Goal: Task Accomplishment & Management: Manage account settings

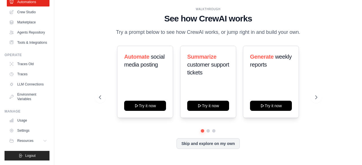
scroll to position [46, 0]
click at [43, 142] on icon at bounding box center [45, 141] width 5 height 5
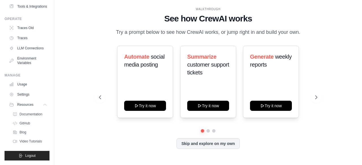
scroll to position [83, 0]
click at [22, 85] on link "Usage" at bounding box center [28, 84] width 43 height 9
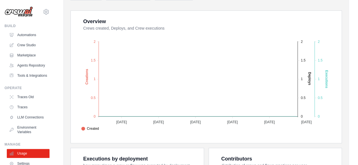
scroll to position [113, 0]
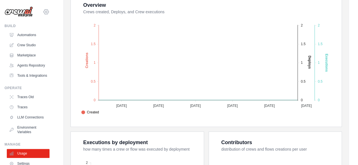
click at [44, 11] on icon at bounding box center [46, 11] width 5 height 5
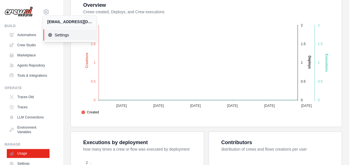
click at [58, 35] on span "Settings" at bounding box center [70, 35] width 45 height 6
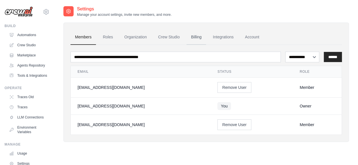
click at [197, 39] on link "Billing" at bounding box center [196, 37] width 20 height 15
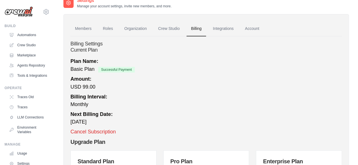
scroll to position [7, 0]
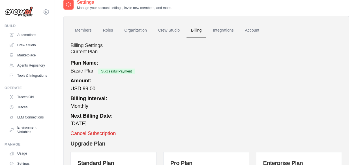
click at [86, 66] on p "Plan Name: Basic Plan Successful Payment" at bounding box center [205, 67] width 271 height 16
click at [117, 69] on span "Successful Payment" at bounding box center [116, 72] width 36 height 6
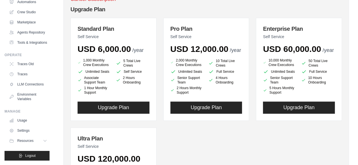
scroll to position [46, 0]
click at [27, 133] on link "Settings" at bounding box center [28, 130] width 43 height 9
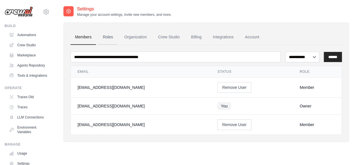
click at [111, 35] on link "Roles" at bounding box center [107, 37] width 19 height 15
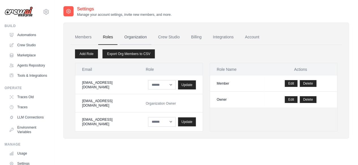
click at [139, 36] on link "Organization" at bounding box center [135, 37] width 31 height 15
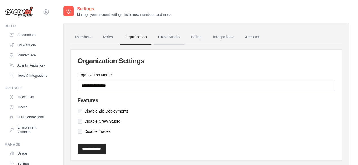
click at [175, 40] on link "Crew Studio" at bounding box center [169, 37] width 31 height 15
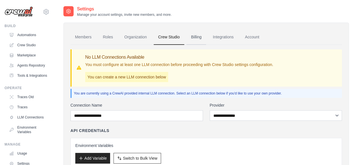
click at [196, 37] on link "Billing" at bounding box center [196, 37] width 20 height 15
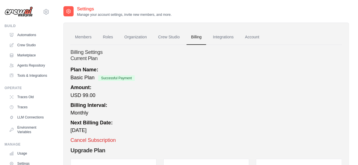
click at [87, 59] on h2 "Current Plan" at bounding box center [205, 59] width 271 height 6
click at [87, 54] on h4 "Billing Settings" at bounding box center [205, 52] width 271 height 6
click at [83, 76] on span "Basic Plan" at bounding box center [82, 78] width 24 height 6
click at [109, 76] on span "Successful Payment" at bounding box center [116, 79] width 36 height 6
click at [120, 78] on span "Successful Payment" at bounding box center [116, 79] width 36 height 6
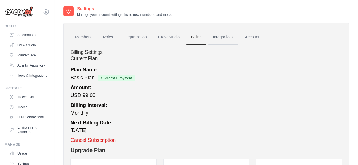
click at [227, 38] on link "Integrations" at bounding box center [223, 37] width 30 height 15
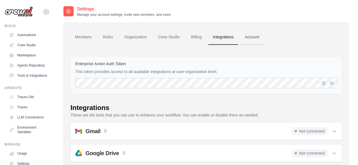
click at [253, 36] on link "Account" at bounding box center [251, 37] width 23 height 15
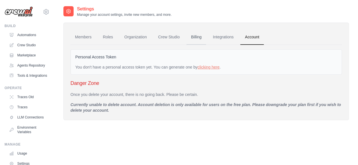
click at [192, 36] on link "Billing" at bounding box center [196, 37] width 20 height 15
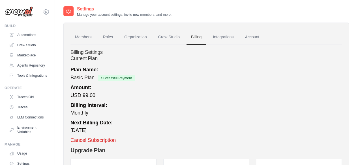
click at [85, 58] on h2 "Current Plan" at bounding box center [205, 59] width 271 height 6
click at [78, 79] on span "Basic Plan" at bounding box center [82, 78] width 24 height 6
click at [104, 75] on p "Plan Name: Basic Plan Successful Payment" at bounding box center [205, 74] width 271 height 16
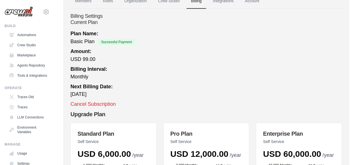
scroll to position [28, 0]
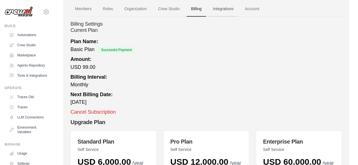
click at [225, 6] on link "Integrations" at bounding box center [223, 8] width 30 height 15
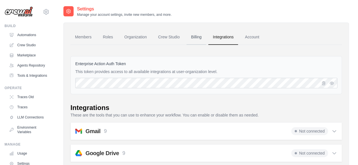
click at [195, 40] on link "Billing" at bounding box center [196, 37] width 20 height 15
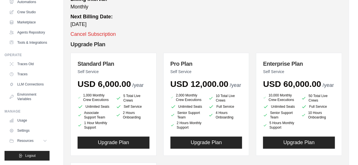
scroll to position [46, 0]
click at [22, 117] on link "Usage" at bounding box center [28, 120] width 43 height 9
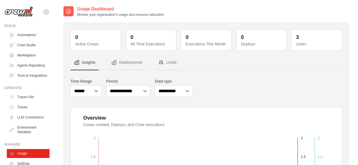
click at [24, 14] on img at bounding box center [19, 12] width 28 height 11
click at [43, 13] on icon at bounding box center [46, 11] width 7 height 7
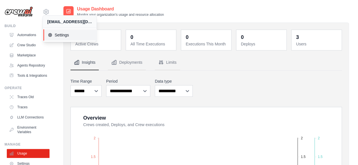
click at [64, 33] on span "Settings" at bounding box center [70, 35] width 45 height 6
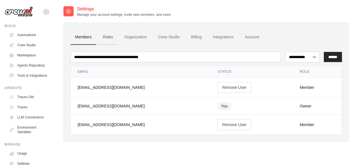
click at [107, 37] on link "Roles" at bounding box center [107, 37] width 19 height 15
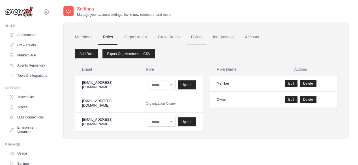
click at [195, 37] on link "Billing" at bounding box center [196, 37] width 20 height 15
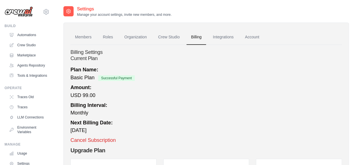
click at [123, 79] on span "Successful Payment" at bounding box center [116, 79] width 36 height 6
click at [113, 79] on span "Successful Payment" at bounding box center [116, 79] width 36 height 6
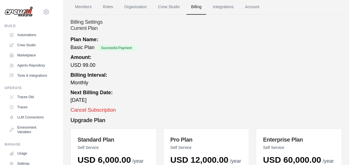
scroll to position [21, 0]
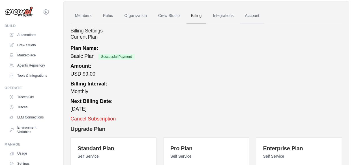
click at [251, 16] on link "Account" at bounding box center [251, 15] width 23 height 15
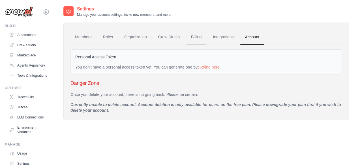
click at [194, 35] on link "Billing" at bounding box center [196, 37] width 20 height 15
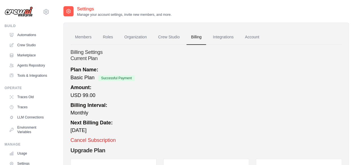
click at [77, 56] on h2 "Current Plan" at bounding box center [205, 59] width 271 height 6
click at [76, 70] on strong "Plan Name:" at bounding box center [84, 70] width 28 height 6
click at [74, 78] on span "Basic Plan" at bounding box center [82, 78] width 24 height 6
click at [77, 93] on span "USD 99.00" at bounding box center [82, 96] width 25 height 6
click at [78, 88] on strong "Amount:" at bounding box center [80, 88] width 21 height 6
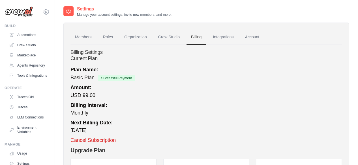
click at [78, 91] on div "Amount: USD 99.00" at bounding box center [205, 92] width 271 height 16
click at [72, 112] on div "Billing Interval: Monthly" at bounding box center [205, 109] width 271 height 15
click at [73, 114] on div "Billing Interval: Monthly" at bounding box center [205, 109] width 271 height 15
click at [81, 134] on div "Next Billing Date: October 18, 2025" at bounding box center [205, 126] width 271 height 15
click at [89, 56] on h2 "Current Plan" at bounding box center [205, 59] width 271 height 6
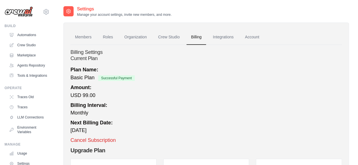
drag, startPoint x: 83, startPoint y: 51, endPoint x: 98, endPoint y: 53, distance: 15.4
click at [90, 52] on h4 "Billing Settings" at bounding box center [205, 52] width 271 height 6
click at [203, 37] on link "Billing" at bounding box center [196, 37] width 20 height 15
click at [91, 77] on span "Basic Plan" at bounding box center [82, 78] width 24 height 6
click at [82, 113] on div "Billing Interval: Monthly" at bounding box center [205, 109] width 271 height 15
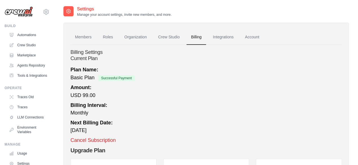
click at [85, 131] on div "Next Billing Date: [DATE]" at bounding box center [205, 126] width 271 height 15
click at [199, 36] on link "Billing" at bounding box center [196, 37] width 20 height 15
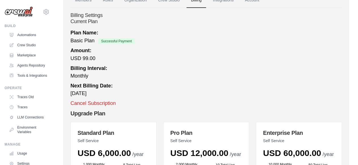
scroll to position [28, 0]
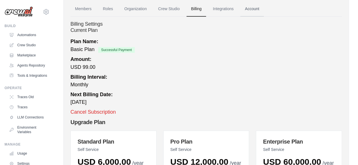
click at [256, 8] on link "Account" at bounding box center [251, 8] width 23 height 15
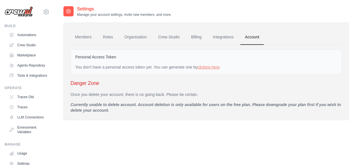
click at [24, 10] on img at bounding box center [19, 12] width 28 height 11
click at [23, 13] on img at bounding box center [19, 12] width 28 height 11
click at [31, 34] on link "Automations" at bounding box center [28, 35] width 43 height 9
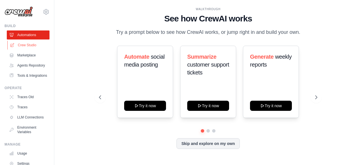
click at [27, 43] on link "Crew Studio" at bounding box center [28, 45] width 43 height 9
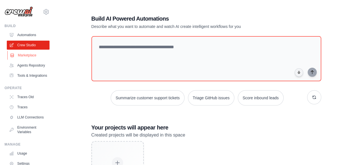
click at [23, 55] on link "Marketplace" at bounding box center [28, 55] width 43 height 9
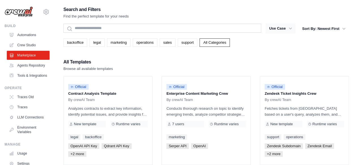
click at [291, 29] on icon "button" at bounding box center [290, 29] width 6 height 6
click at [24, 67] on link "Agents Repository" at bounding box center [28, 65] width 43 height 9
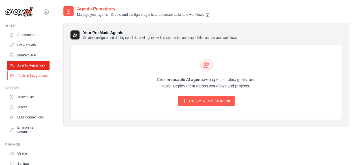
click at [20, 80] on link "Tools & Integrations" at bounding box center [28, 75] width 43 height 9
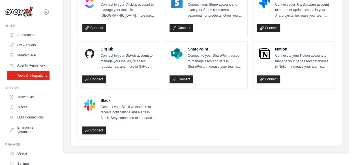
scroll to position [341, 0]
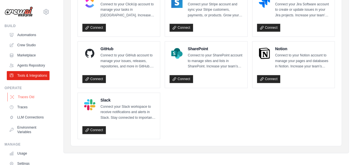
click at [25, 102] on link "Traces Old" at bounding box center [28, 97] width 43 height 9
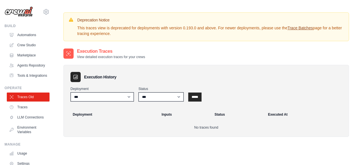
click at [18, 10] on img at bounding box center [19, 12] width 28 height 11
click at [5, 11] on img at bounding box center [19, 12] width 28 height 11
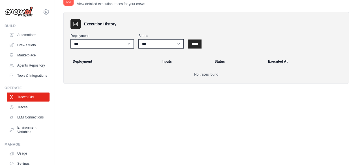
scroll to position [53, 0]
click at [21, 112] on link "Traces" at bounding box center [28, 107] width 43 height 9
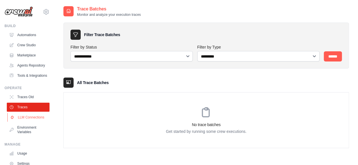
click at [23, 122] on link "LLM Connections" at bounding box center [28, 117] width 43 height 9
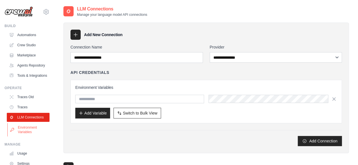
click at [23, 137] on link "Environment Variables" at bounding box center [28, 130] width 43 height 14
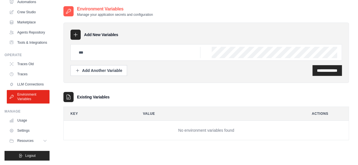
scroll to position [46, 0]
click at [20, 128] on link "Settings" at bounding box center [28, 130] width 43 height 9
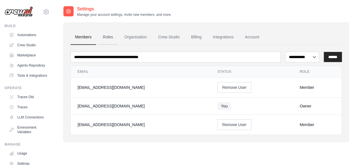
click at [103, 36] on link "Roles" at bounding box center [107, 37] width 19 height 15
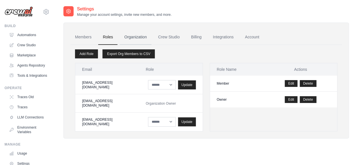
drag, startPoint x: 134, startPoint y: 34, endPoint x: 129, endPoint y: 43, distance: 9.8
drag, startPoint x: 129, startPoint y: 43, endPoint x: 244, endPoint y: 50, distance: 114.5
click at [244, 50] on div "Add Role Export Org Members to CSV" at bounding box center [206, 53] width 262 height 9
click at [253, 36] on link "Account" at bounding box center [251, 37] width 23 height 15
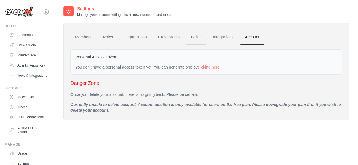
click at [201, 36] on link "Billing" at bounding box center [196, 37] width 20 height 15
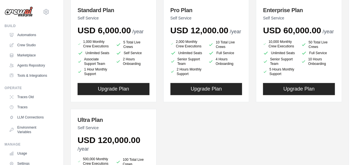
scroll to position [106, 0]
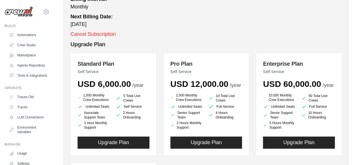
click at [87, 43] on h2 "Upgrade Plan" at bounding box center [205, 44] width 271 height 8
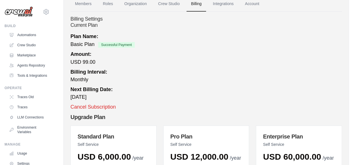
scroll to position [21, 0]
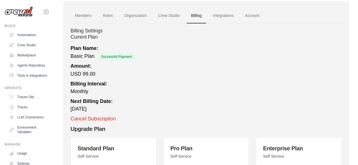
click at [118, 53] on p "Plan Name: Basic Plan Successful Payment" at bounding box center [205, 53] width 271 height 16
click at [87, 59] on span "Basic Plan" at bounding box center [82, 56] width 24 height 6
click at [79, 77] on div "Amount: USD 99.00" at bounding box center [205, 71] width 271 height 16
drag, startPoint x: 76, startPoint y: 86, endPoint x: 76, endPoint y: 90, distance: 3.8
click at [76, 87] on div "Billing Interval: Monthly" at bounding box center [205, 87] width 271 height 15
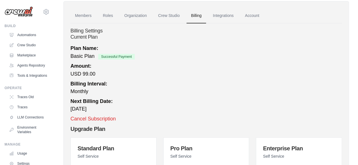
click at [76, 90] on div "Billing Interval: Monthly" at bounding box center [205, 87] width 271 height 15
click at [79, 110] on div "Next Billing Date: [DATE]" at bounding box center [205, 105] width 271 height 15
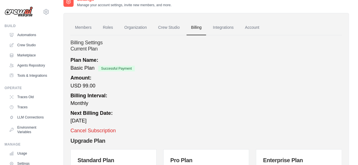
scroll to position [0, 0]
